Goal: Information Seeking & Learning: Learn about a topic

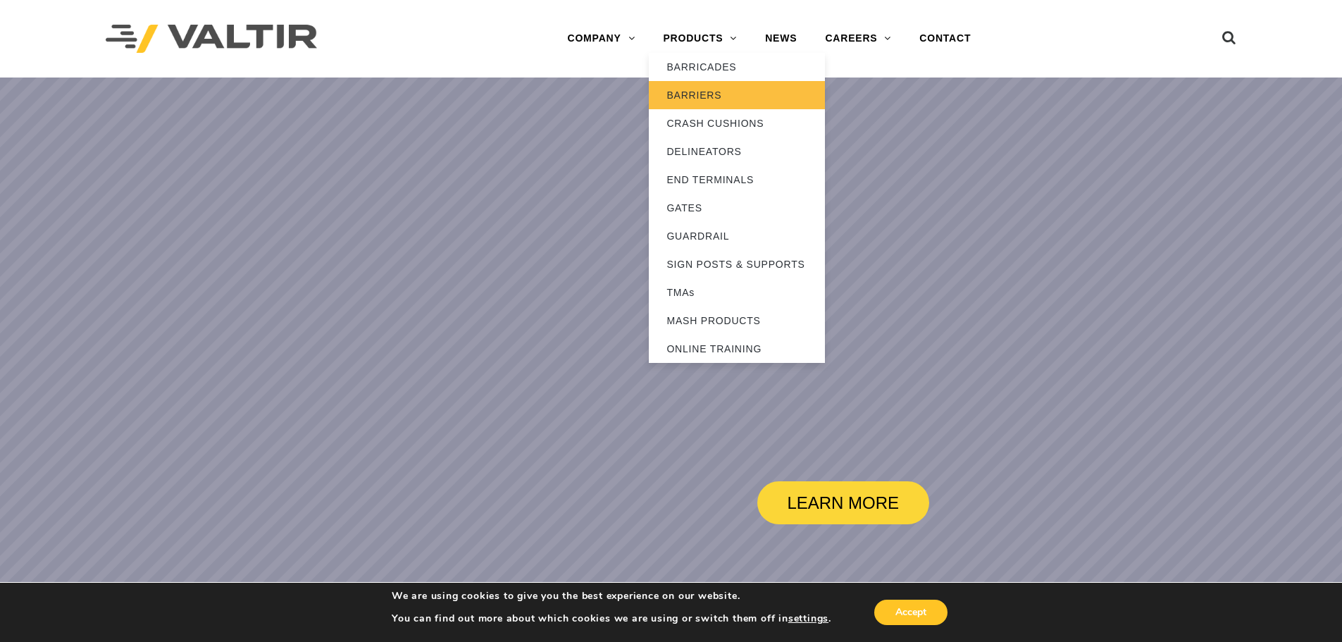
click at [726, 93] on link "BARRIERS" at bounding box center [737, 95] width 176 height 28
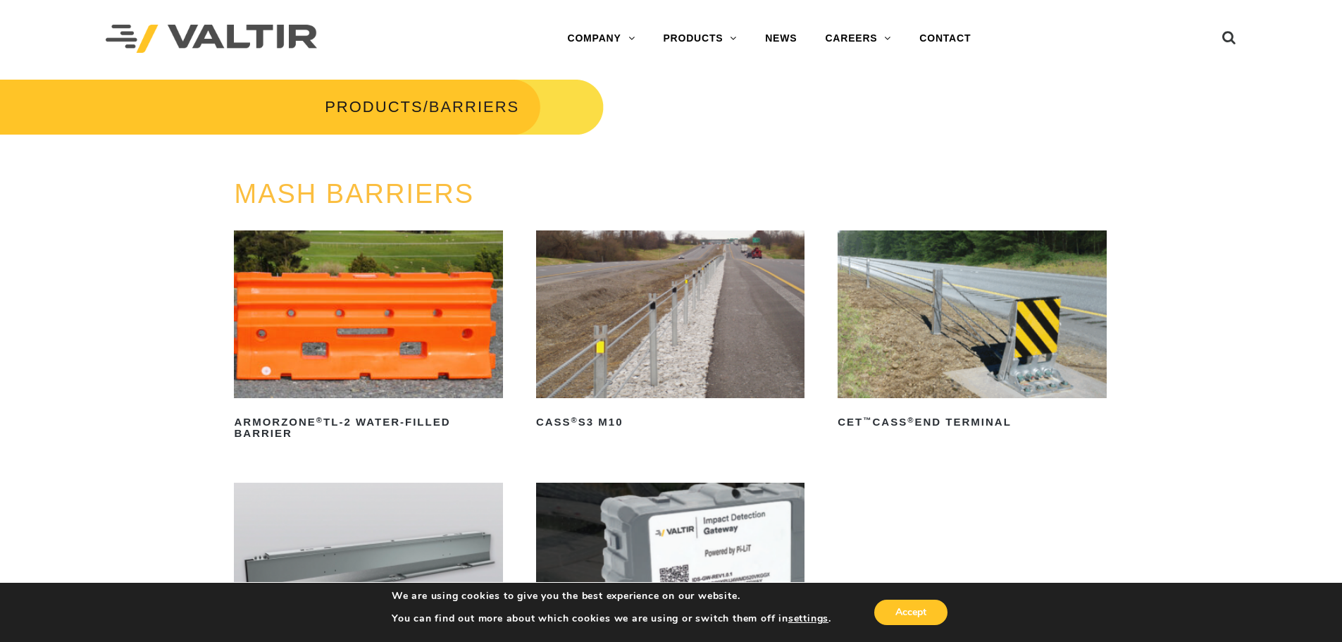
click at [364, 317] on img at bounding box center [368, 314] width 268 height 168
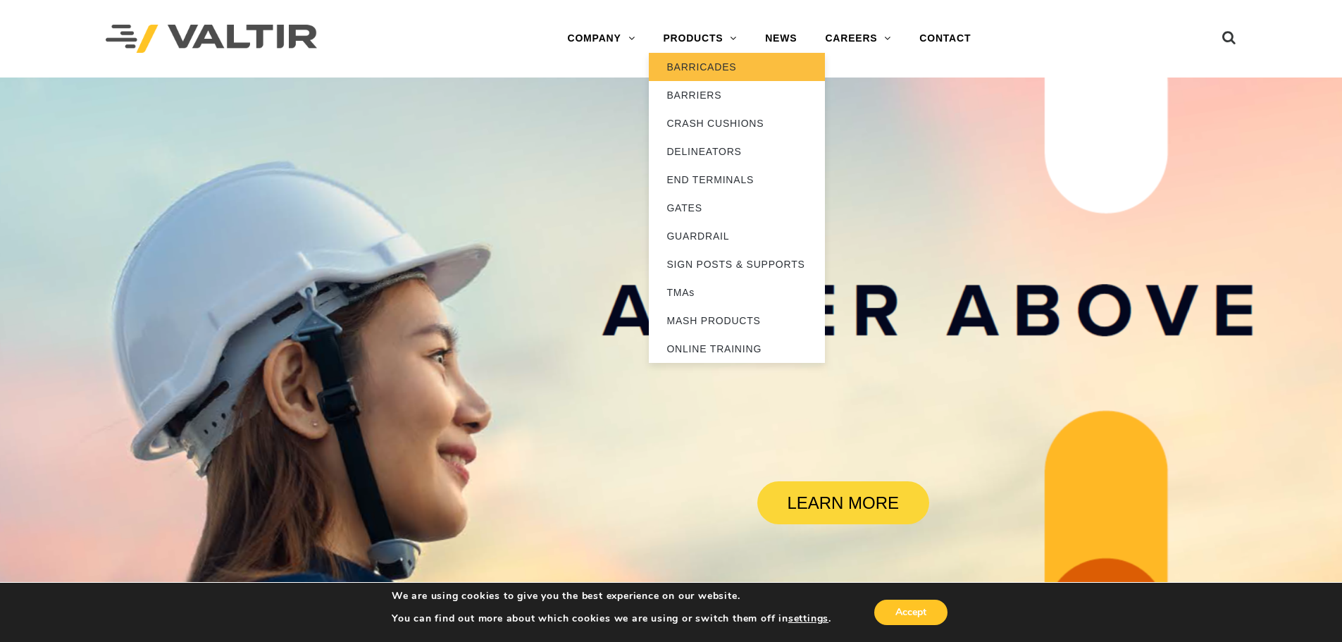
click at [738, 73] on link "BARRICADES" at bounding box center [737, 67] width 176 height 28
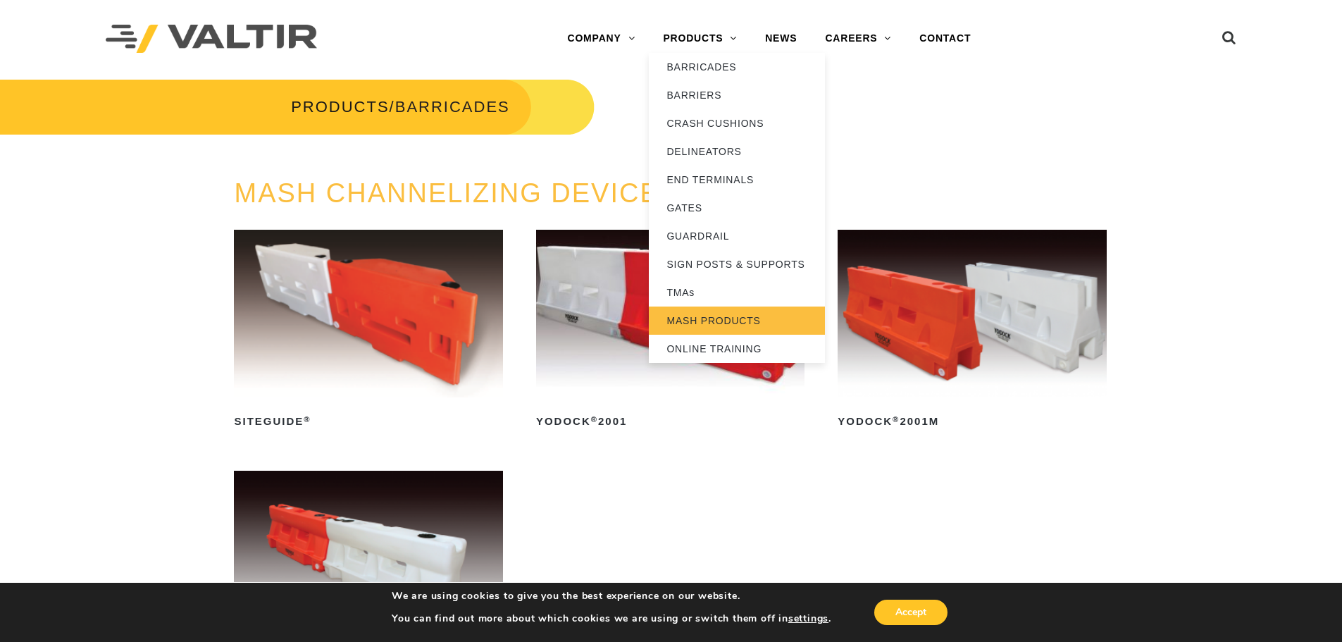
click at [776, 325] on link "MASH PRODUCTS" at bounding box center [737, 320] width 176 height 28
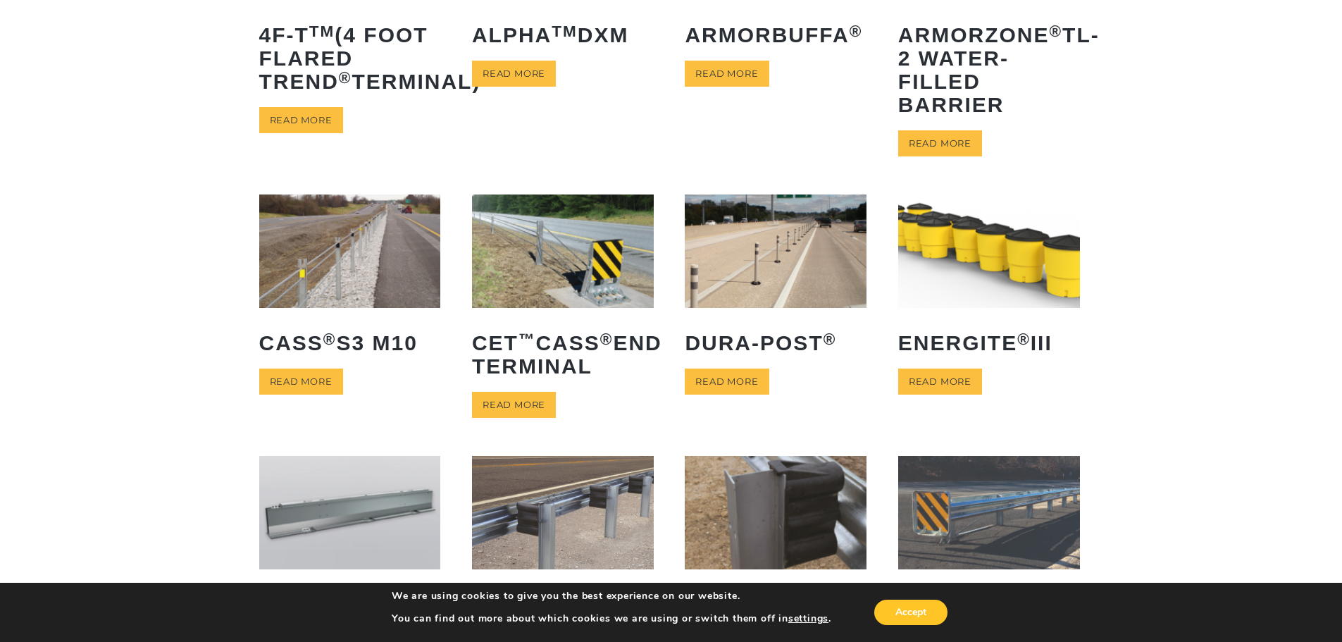
scroll to position [634, 0]
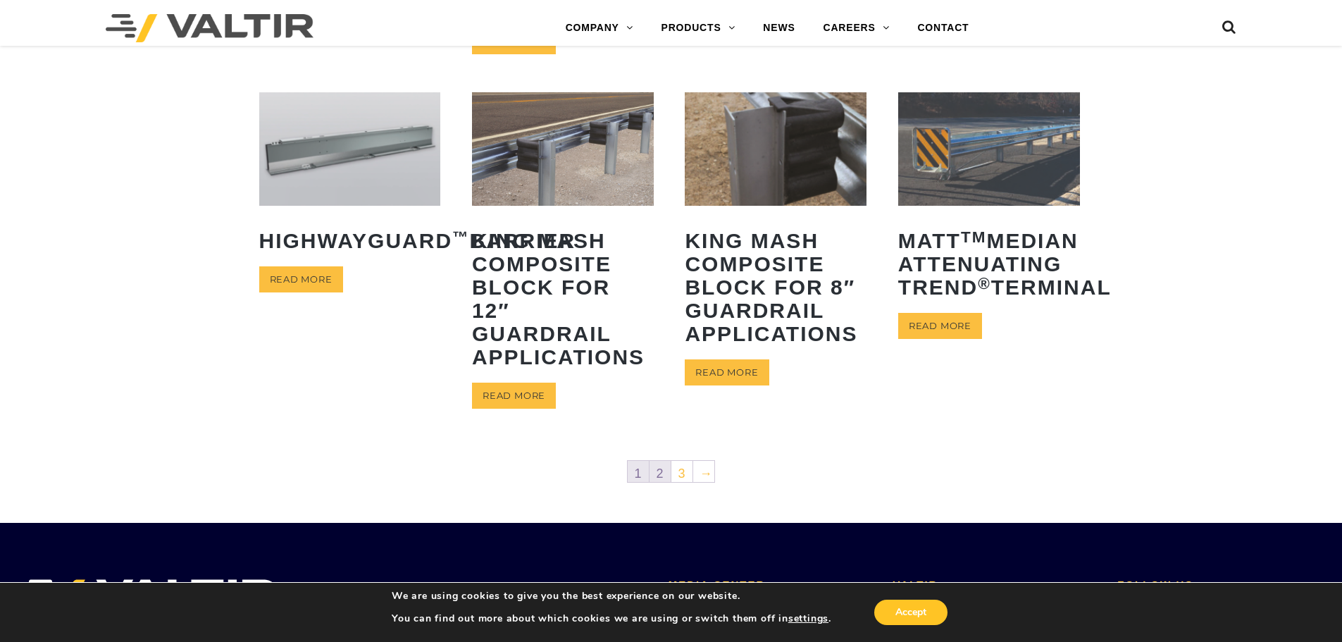
click at [665, 471] on link "2" at bounding box center [660, 471] width 21 height 21
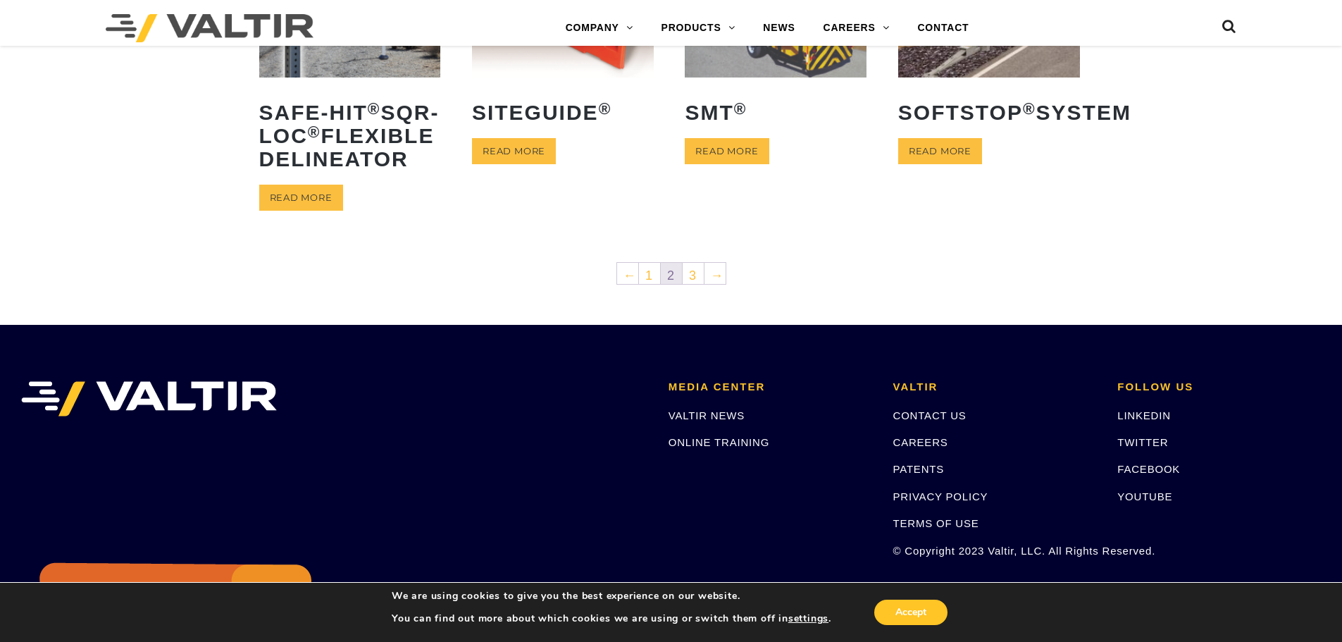
scroll to position [775, 0]
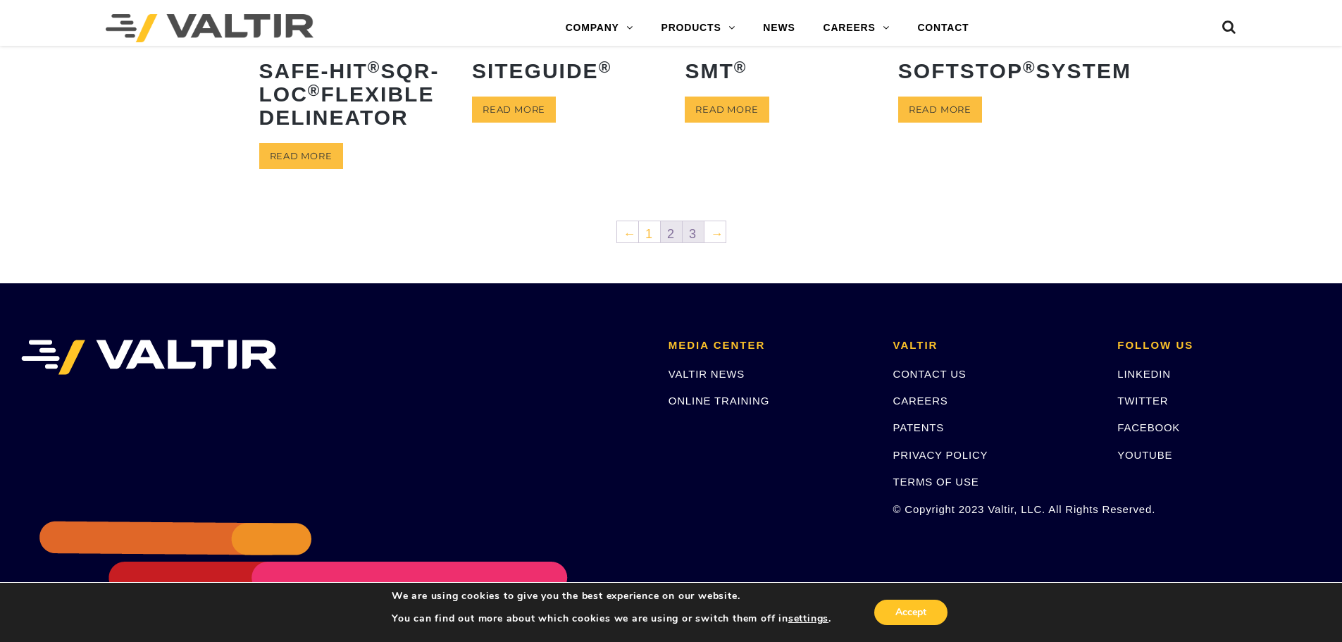
click at [700, 242] on link "3" at bounding box center [693, 231] width 21 height 21
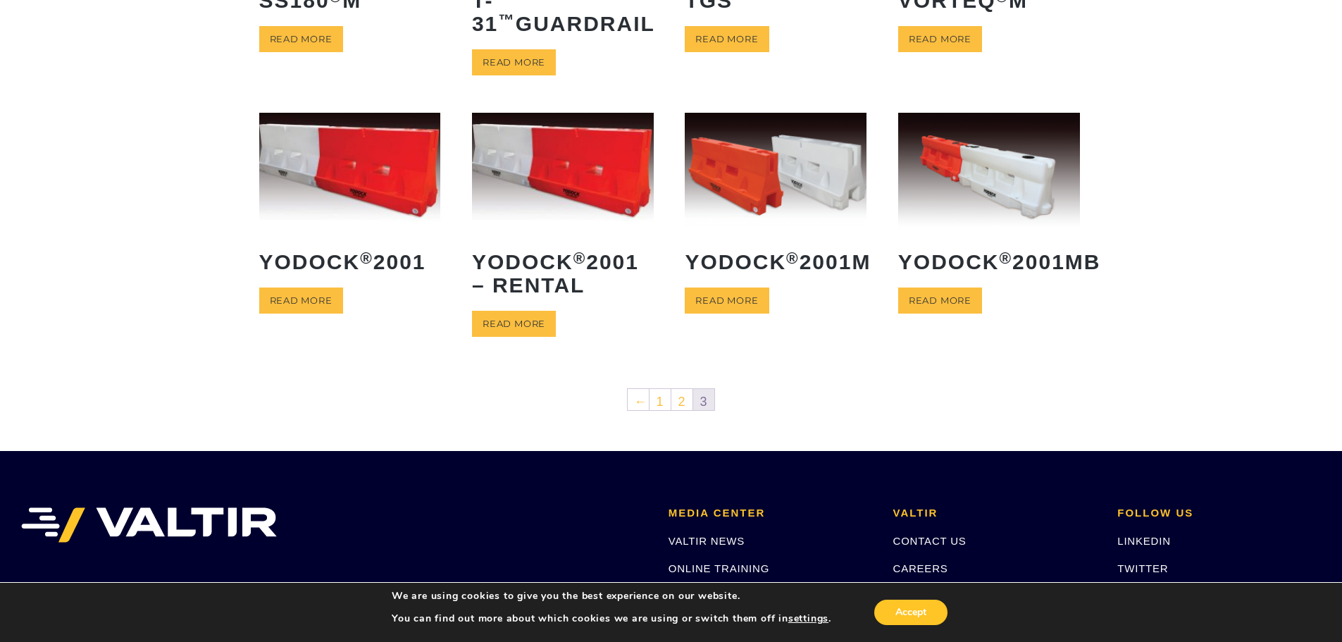
scroll to position [282, 0]
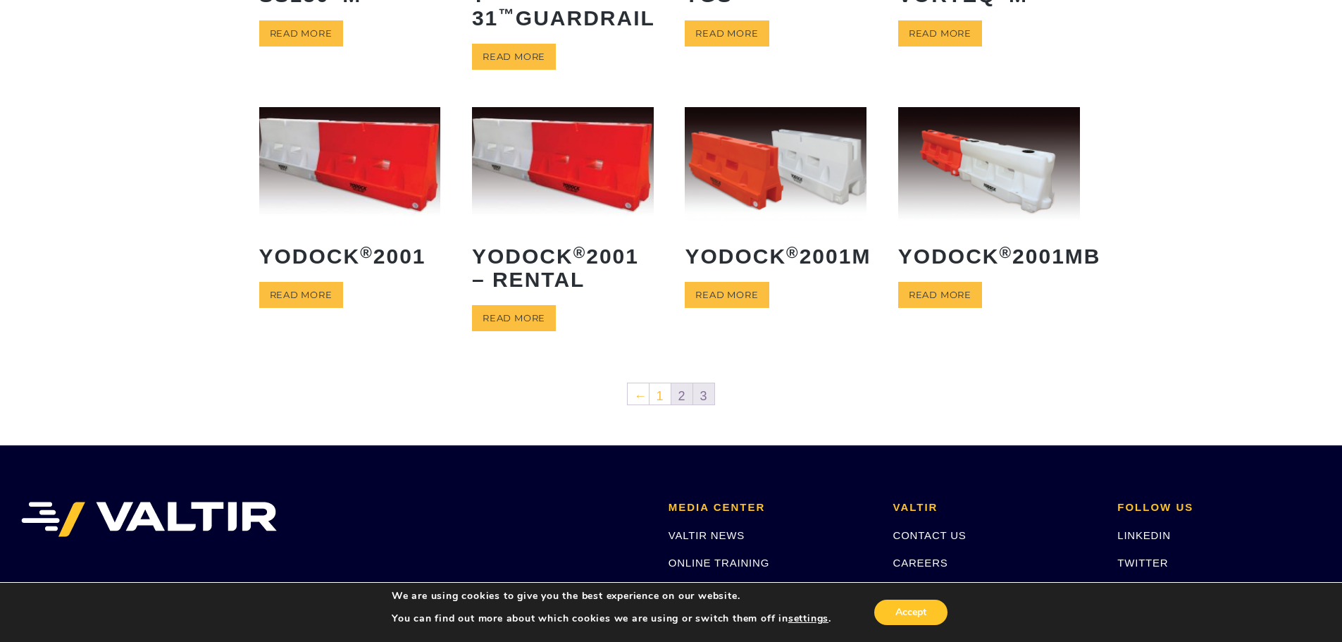
click at [679, 388] on link "2" at bounding box center [681, 393] width 21 height 21
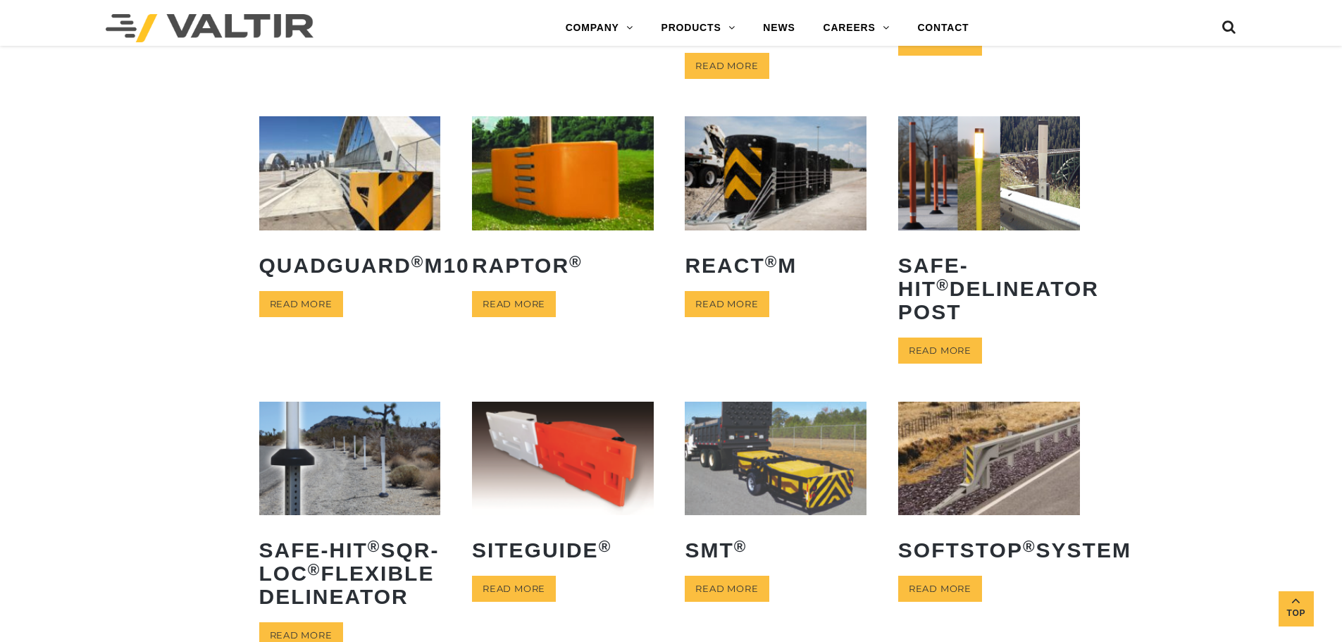
scroll to position [564, 0]
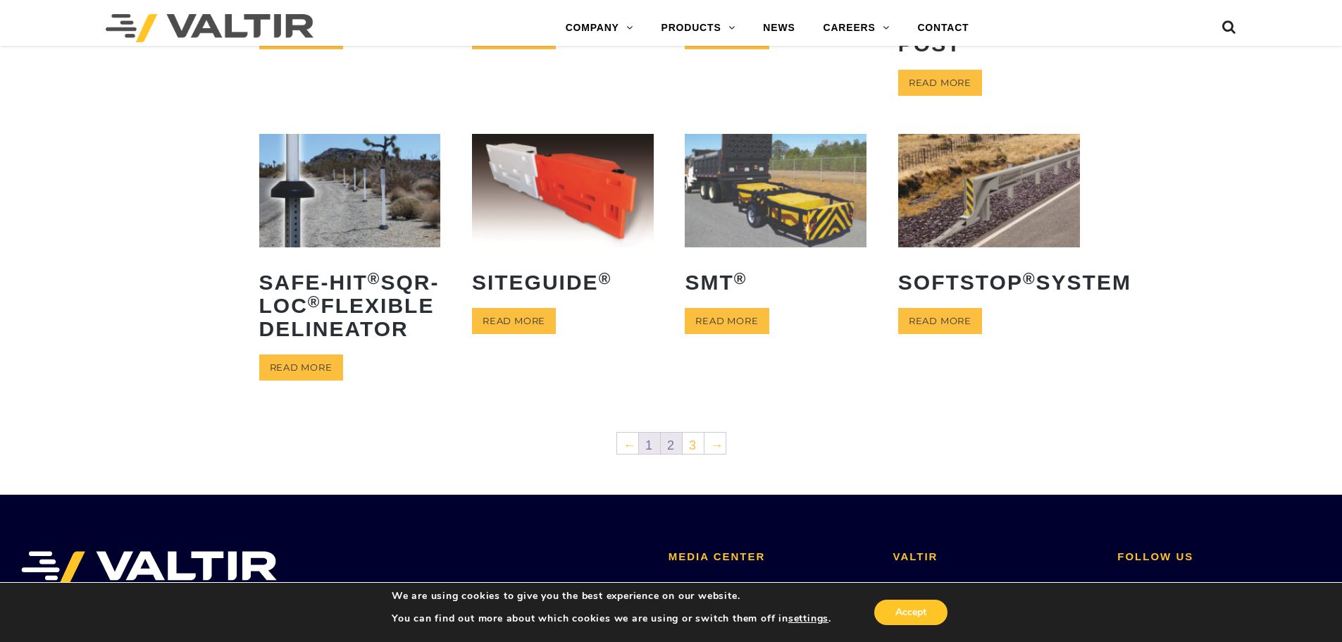
click at [650, 454] on link "1" at bounding box center [649, 443] width 21 height 21
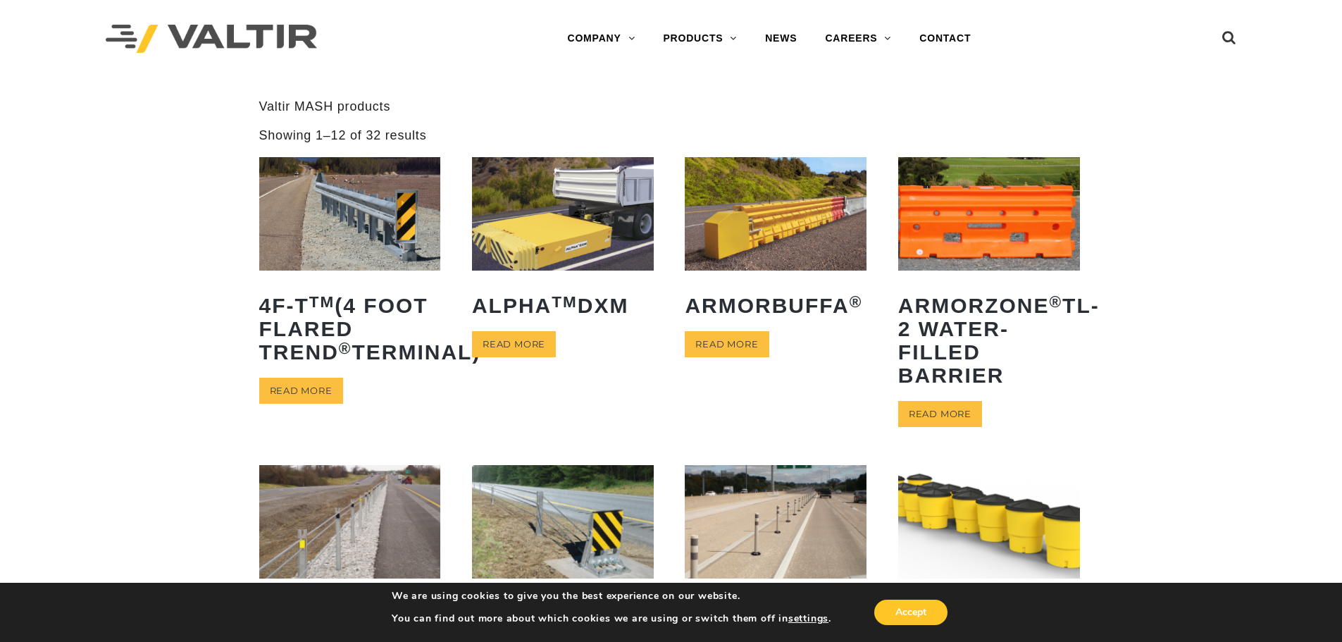
click at [987, 224] on img at bounding box center [989, 213] width 182 height 113
